Goal: Information Seeking & Learning: Learn about a topic

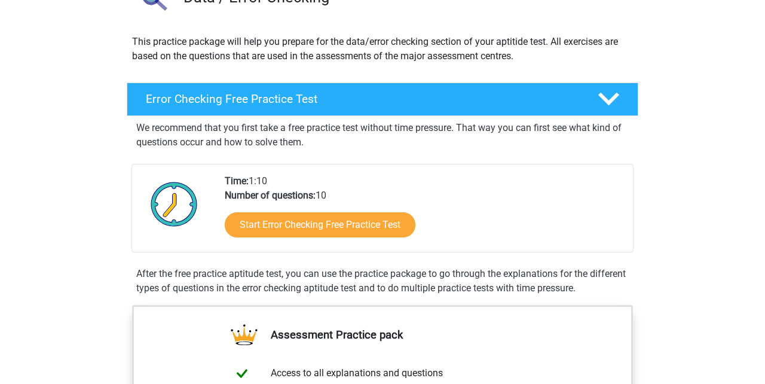
scroll to position [136, 0]
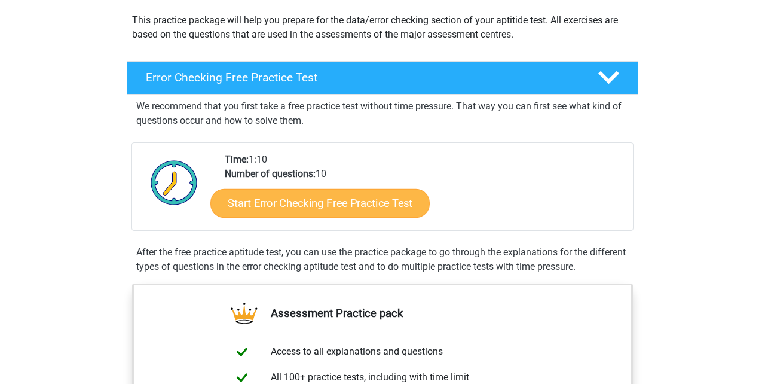
click at [268, 207] on link "Start Error Checking Free Practice Test" at bounding box center [320, 203] width 219 height 29
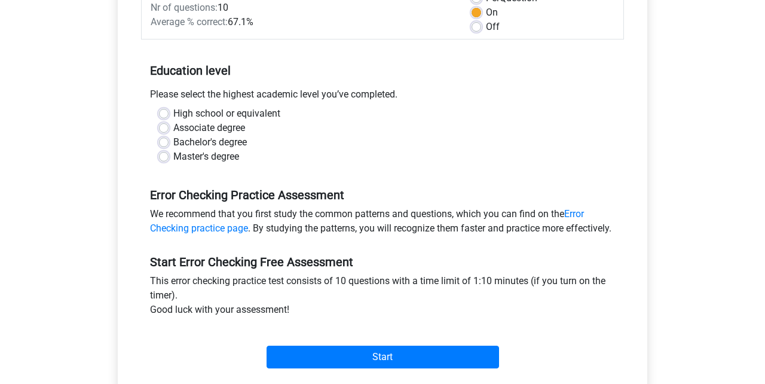
scroll to position [199, 0]
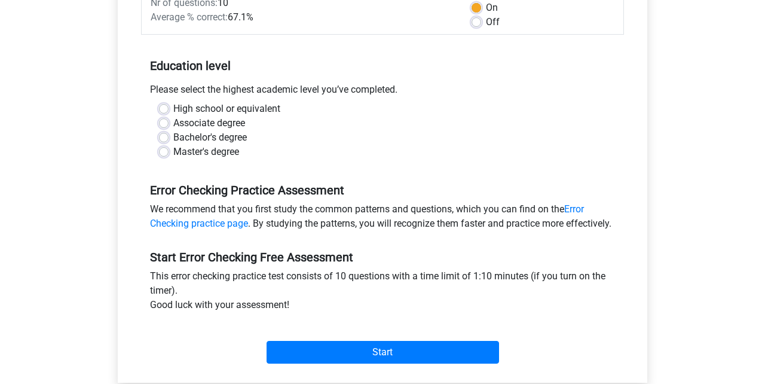
click at [173, 138] on label "Bachelor's degree" at bounding box center [210, 137] width 74 height 14
click at [163, 138] on input "Bachelor's degree" at bounding box center [164, 136] width 10 height 12
radio input "true"
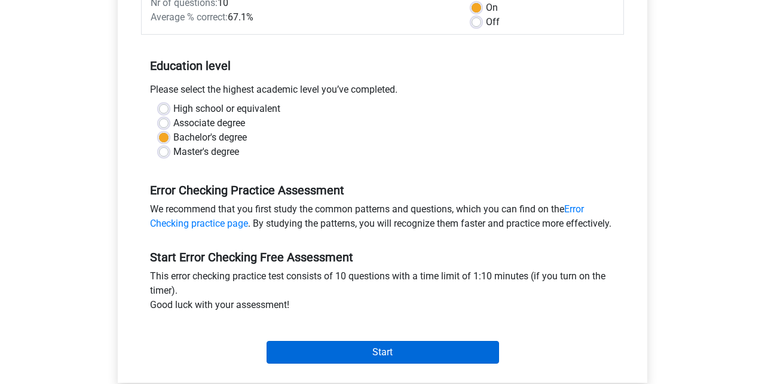
click at [337, 364] on input "Start" at bounding box center [383, 352] width 233 height 23
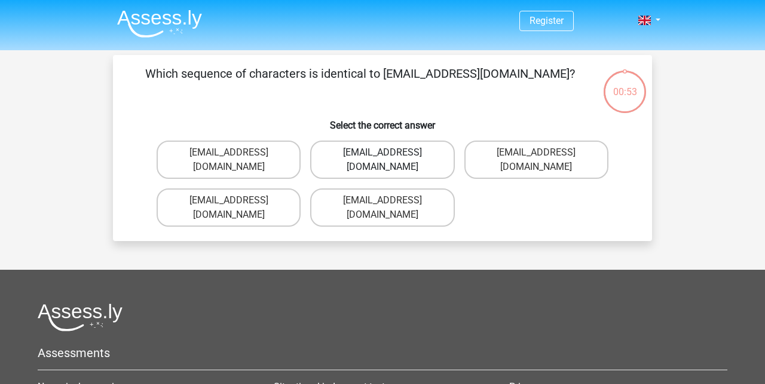
click at [355, 154] on label "[EMAIL_ADDRESS][DOMAIN_NAME]" at bounding box center [382, 160] width 144 height 38
click at [383, 154] on input "Evie_Maede@jointmail.com.uk" at bounding box center [387, 156] width 8 height 8
radio input "true"
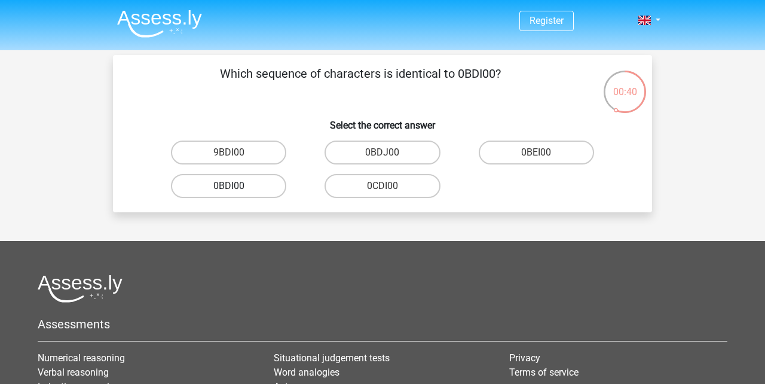
click at [247, 187] on label "0BDI00" at bounding box center [228, 186] width 115 height 24
click at [237, 187] on input "0BDI00" at bounding box center [233, 190] width 8 height 8
radio input "true"
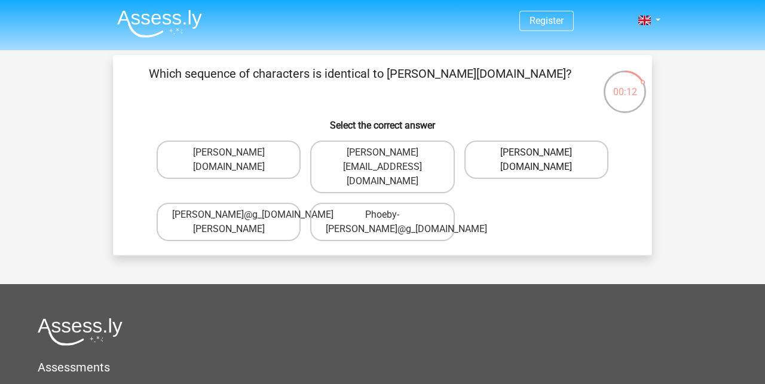
click at [562, 168] on label "Phoebe-Paterson@g_mail.gr" at bounding box center [537, 160] width 144 height 38
click at [544, 160] on input "Phoebe-Paterson@g_mail.gr" at bounding box center [540, 156] width 8 height 8
radio input "true"
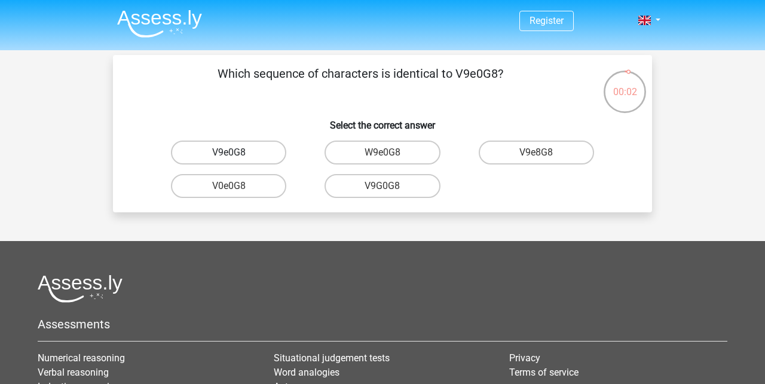
click at [244, 159] on label "V9e0G8" at bounding box center [228, 153] width 115 height 24
click at [237, 159] on input "V9e0G8" at bounding box center [233, 156] width 8 height 8
radio input "true"
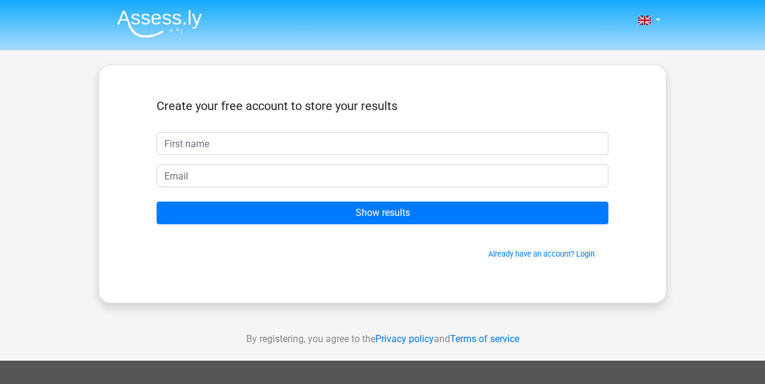
scroll to position [55, 0]
